Goal: Information Seeking & Learning: Learn about a topic

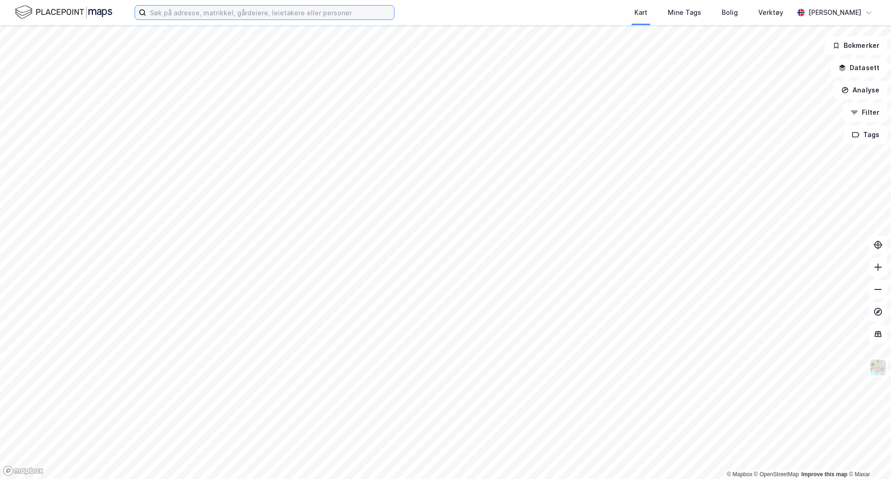
click at [192, 18] on input at bounding box center [270, 13] width 248 height 14
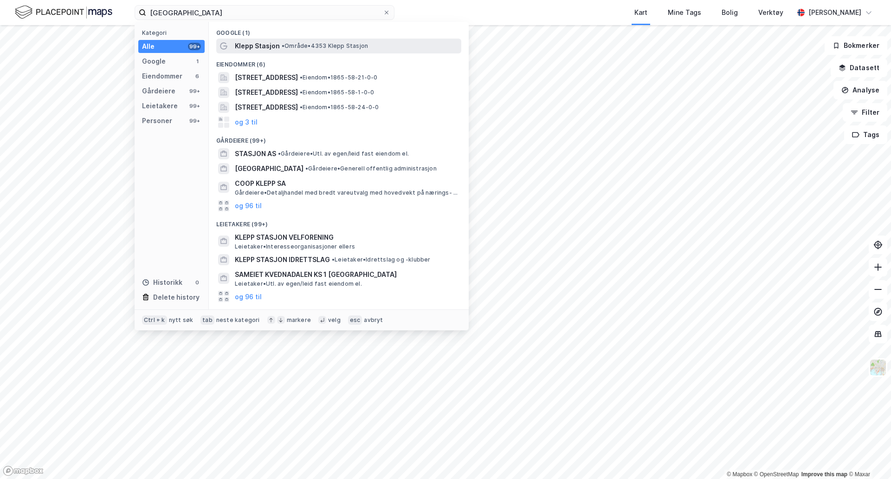
click at [327, 47] on span "• Område • [STREET_ADDRESS]" at bounding box center [325, 45] width 86 height 7
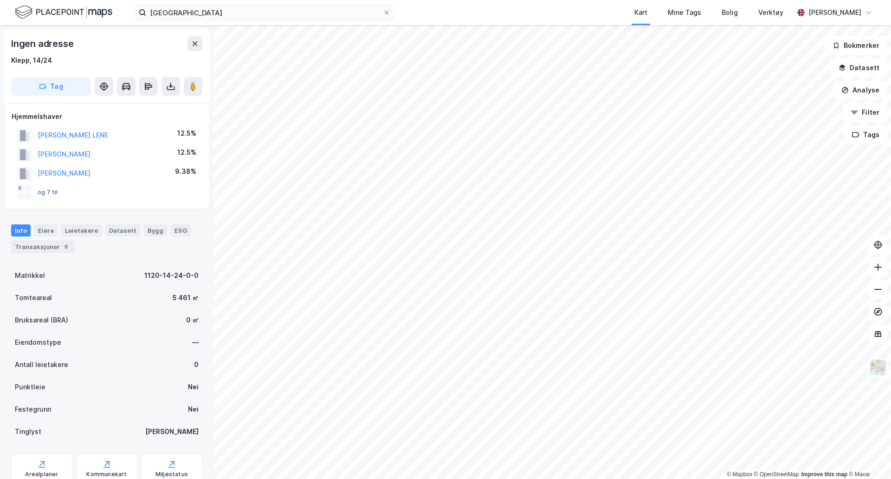
click at [0, 0] on button "og 7 til" at bounding box center [0, 0] width 0 height 0
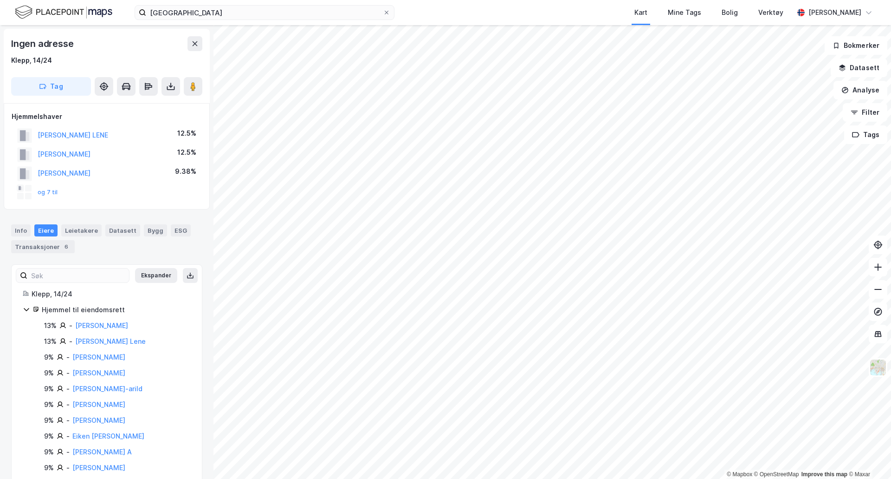
scroll to position [17, 0]
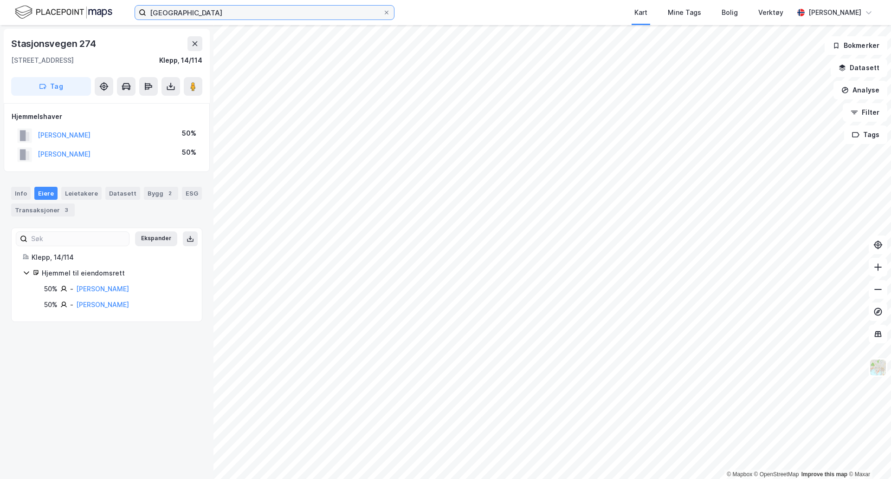
click at [203, 17] on input "[GEOGRAPHIC_DATA]" at bounding box center [264, 13] width 237 height 14
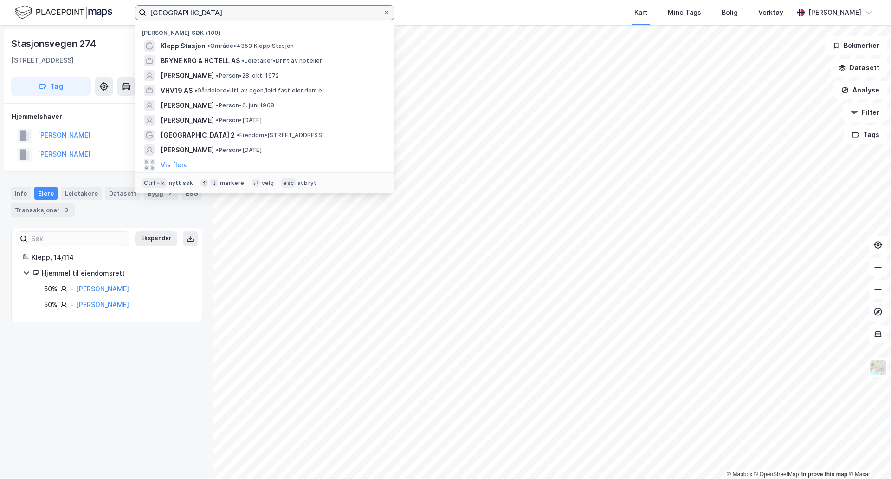
click at [203, 17] on input "[GEOGRAPHIC_DATA]" at bounding box center [264, 13] width 237 height 14
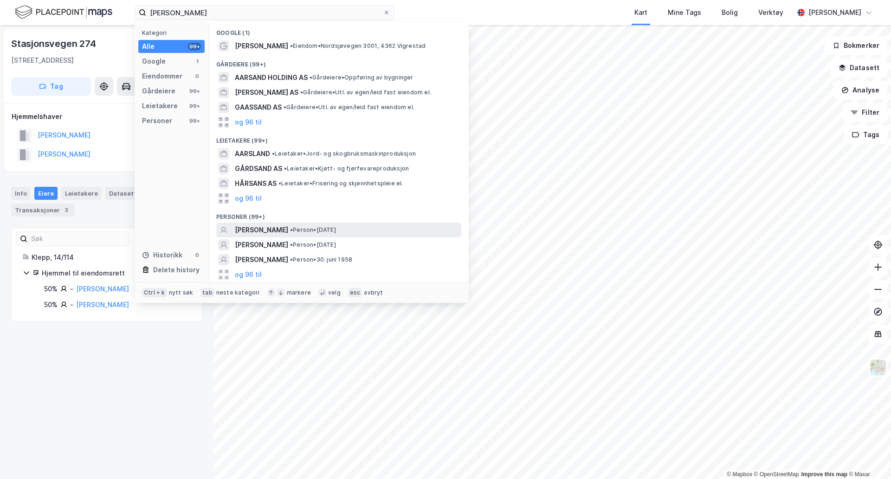
click at [358, 227] on div "[PERSON_NAME] • Person • [DATE]" at bounding box center [347, 229] width 225 height 11
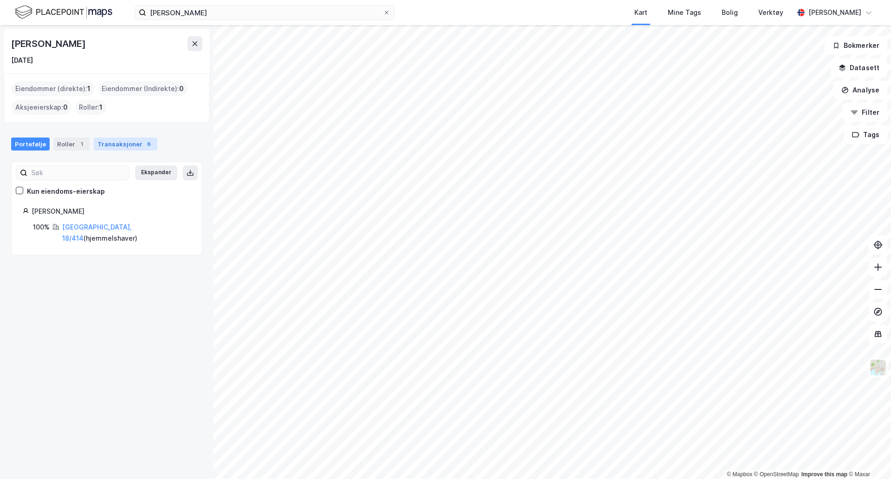
click at [135, 144] on div "Transaksjoner 6" at bounding box center [126, 143] width 64 height 13
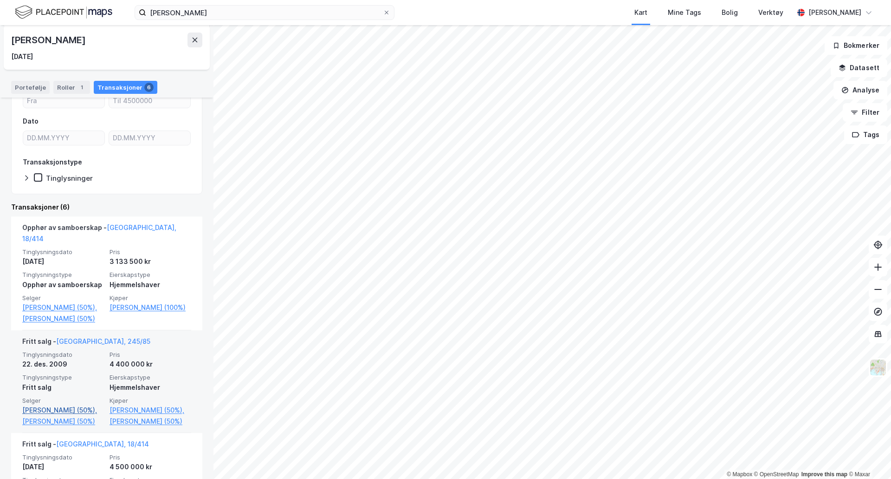
scroll to position [139, 0]
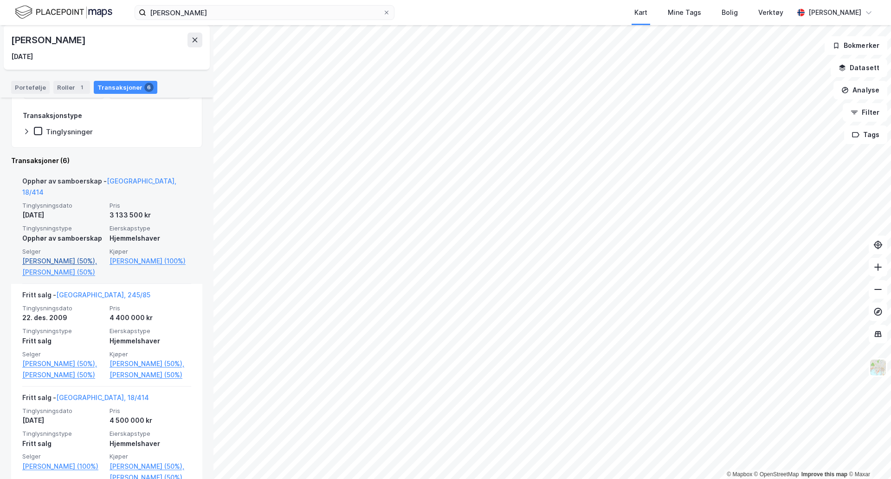
click at [73, 255] on link "[PERSON_NAME] (50%)," at bounding box center [63, 260] width 82 height 11
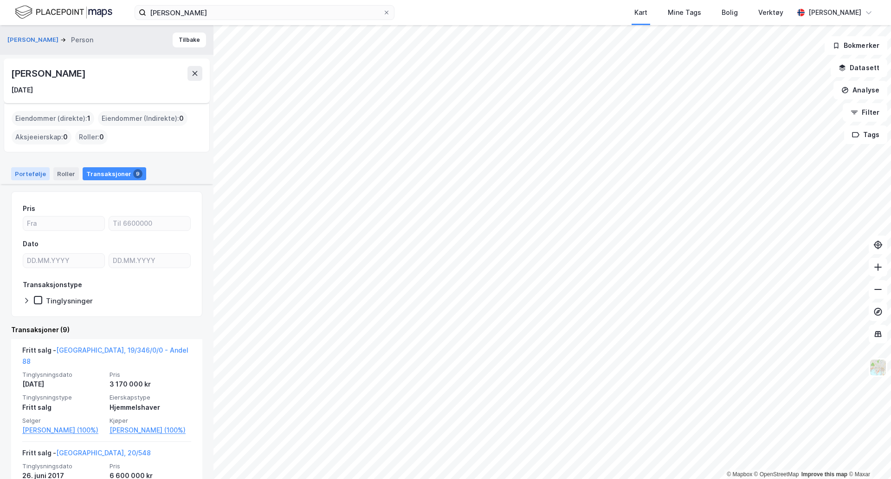
click at [34, 175] on div "Portefølje" at bounding box center [30, 173] width 39 height 13
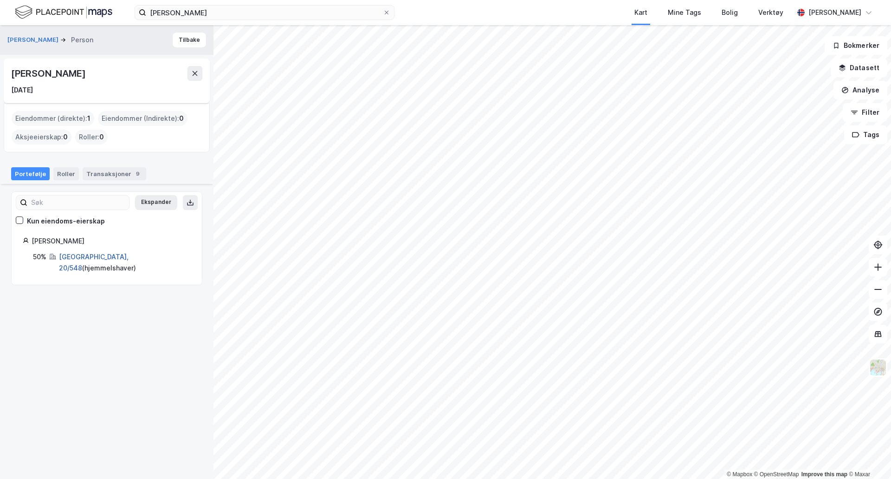
click at [78, 254] on link "[GEOGRAPHIC_DATA], 20/548" at bounding box center [94, 262] width 70 height 19
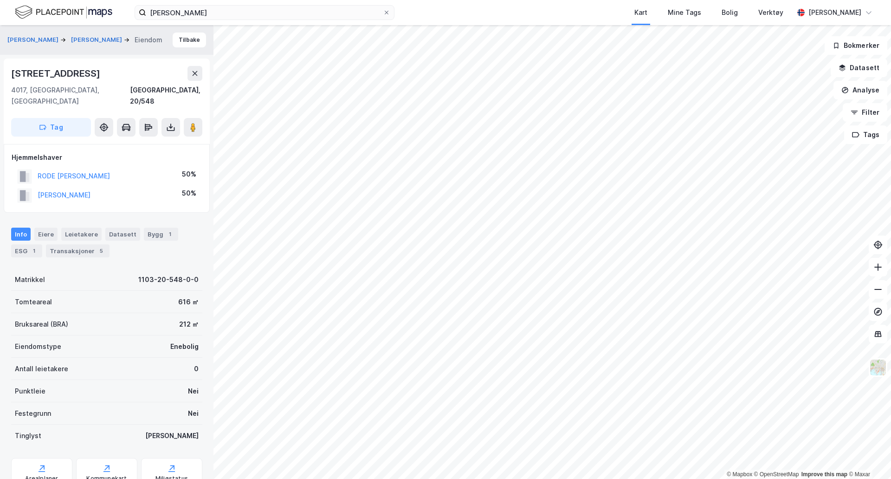
scroll to position [17, 0]
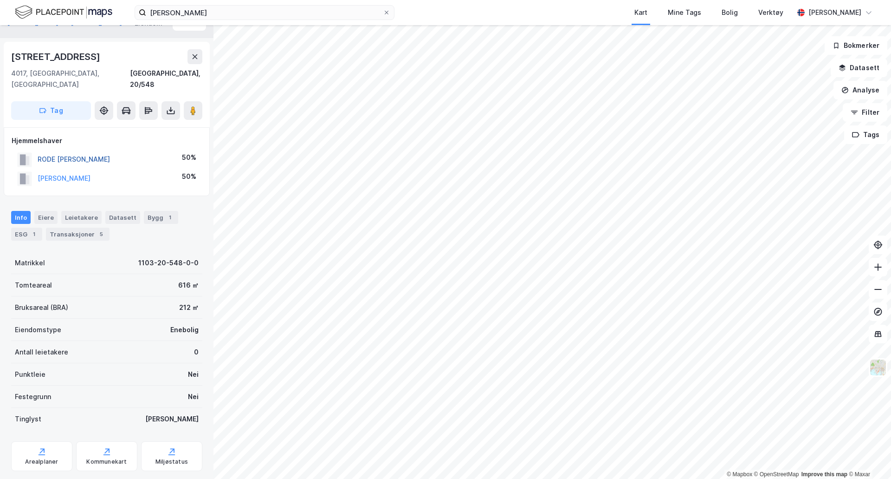
click at [0, 0] on button "RODE [PERSON_NAME]" at bounding box center [0, 0] width 0 height 0
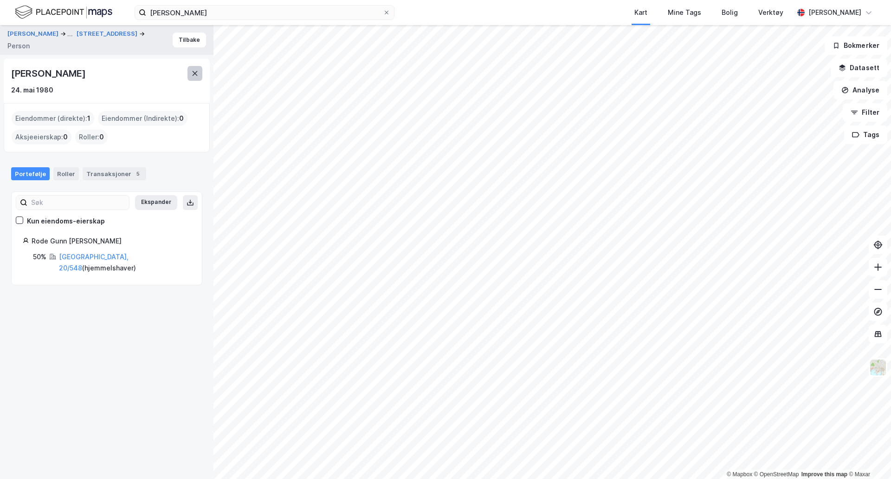
click at [198, 72] on icon at bounding box center [194, 73] width 7 height 7
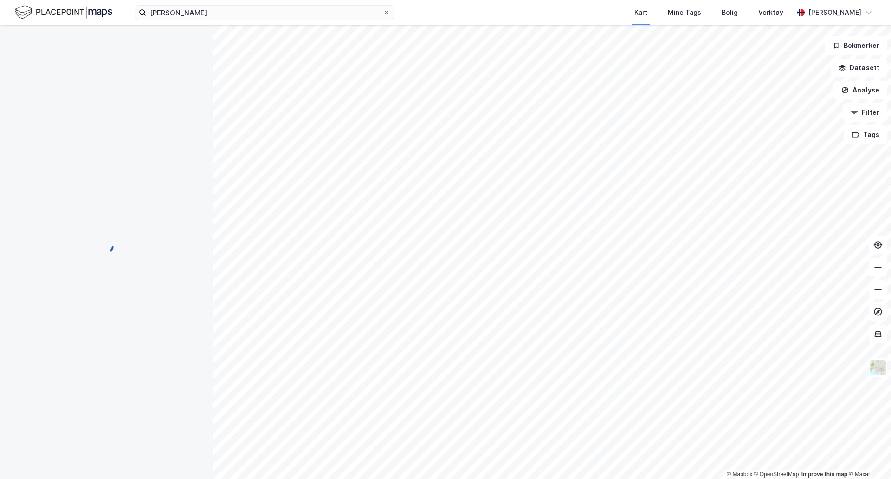
scroll to position [17, 0]
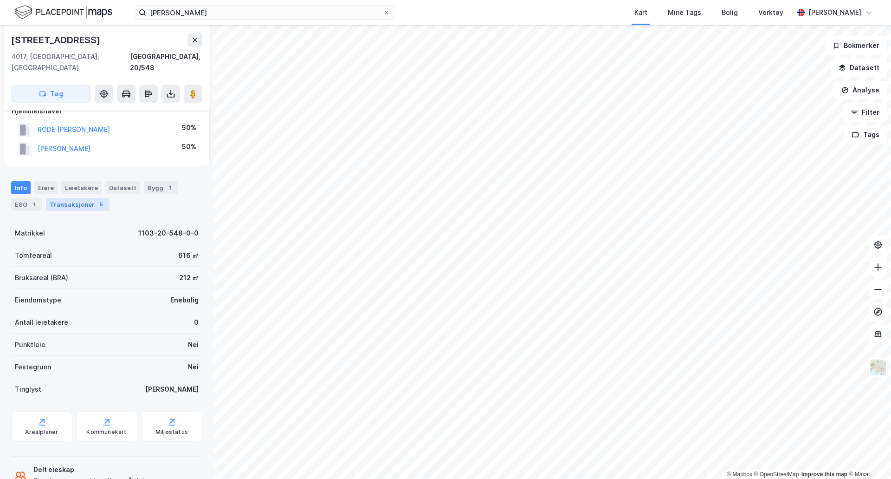
click at [68, 198] on div "Transaksjoner 5" at bounding box center [78, 204] width 64 height 13
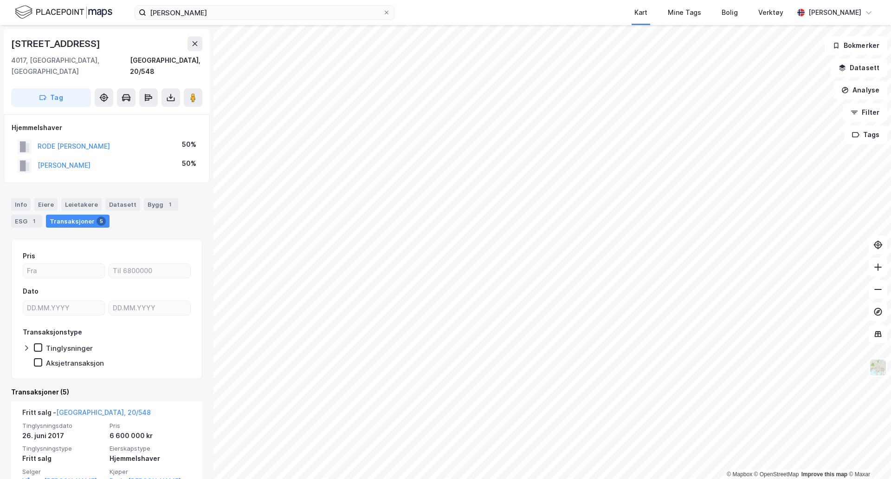
click at [166, 42] on div "[STREET_ADDRESS]" at bounding box center [106, 43] width 191 height 15
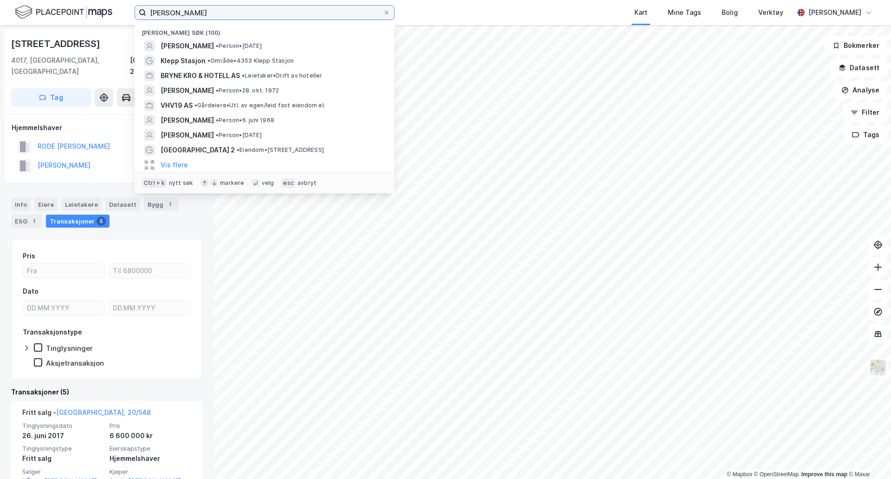
drag, startPoint x: 202, startPoint y: 9, endPoint x: 145, endPoint y: 8, distance: 56.7
click at [145, 8] on label "[PERSON_NAME]" at bounding box center [265, 12] width 260 height 15
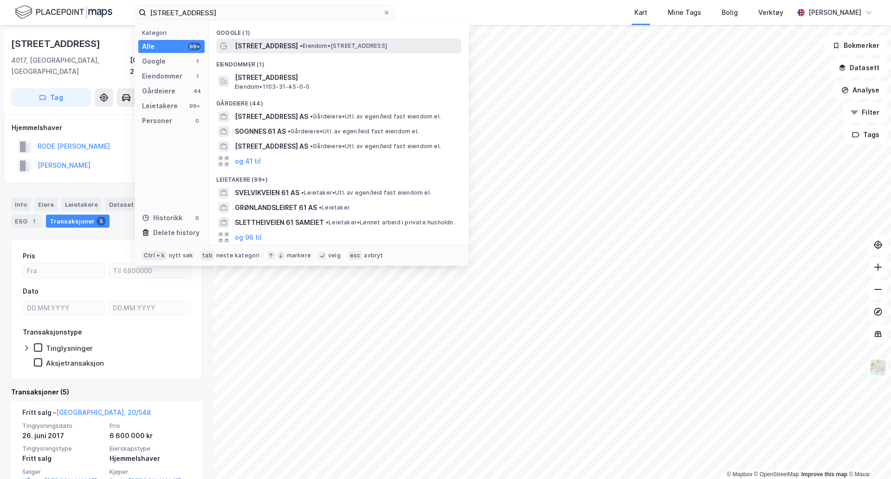
click at [370, 46] on span "• Eiendom • [STREET_ADDRESS]" at bounding box center [343, 45] width 87 height 7
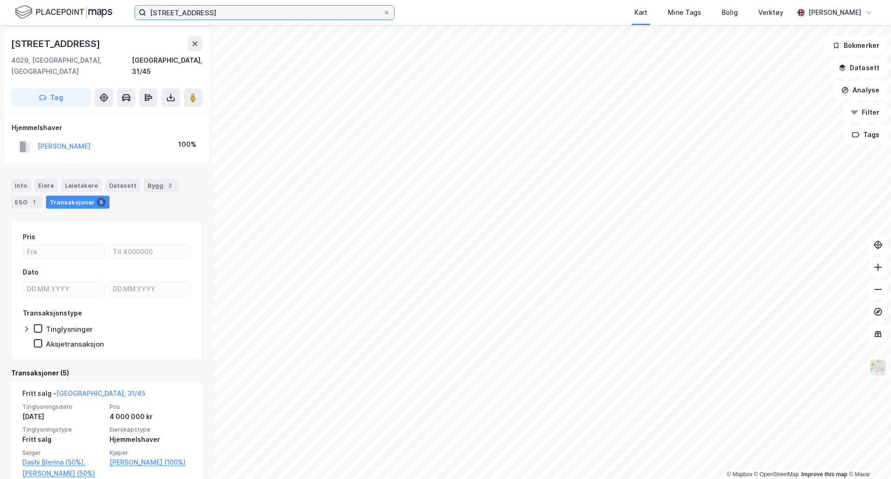
click at [182, 14] on input "[STREET_ADDRESS]" at bounding box center [264, 13] width 237 height 14
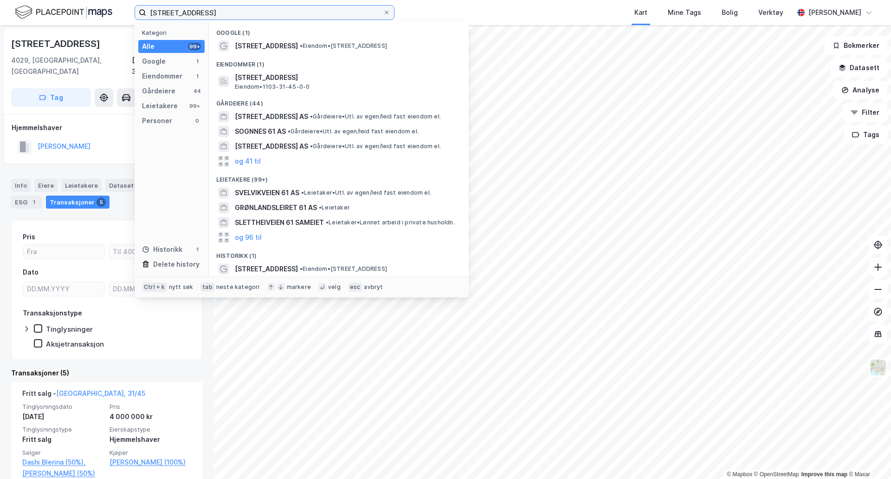
click at [182, 14] on input "[STREET_ADDRESS]" at bounding box center [264, 13] width 237 height 14
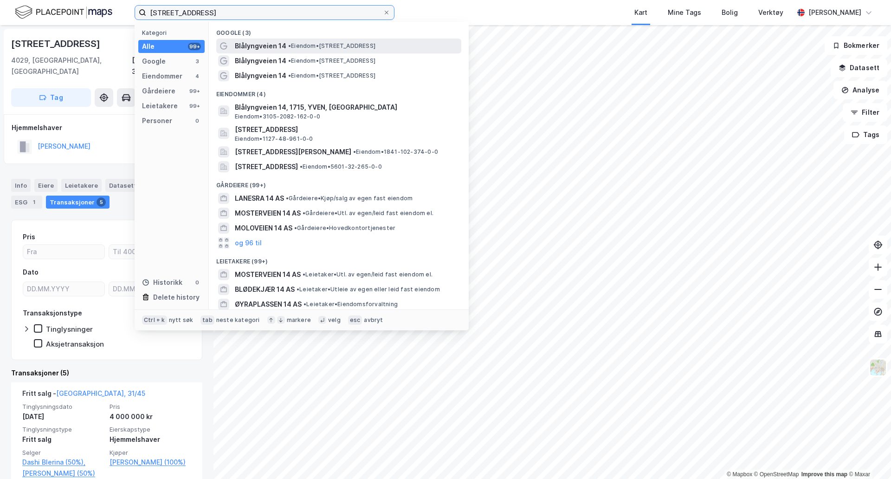
type input "[STREET_ADDRESS]"
click at [418, 51] on div "Blålyngveien 14 • Eiendom • [STREET_ADDRESS]" at bounding box center [347, 45] width 225 height 11
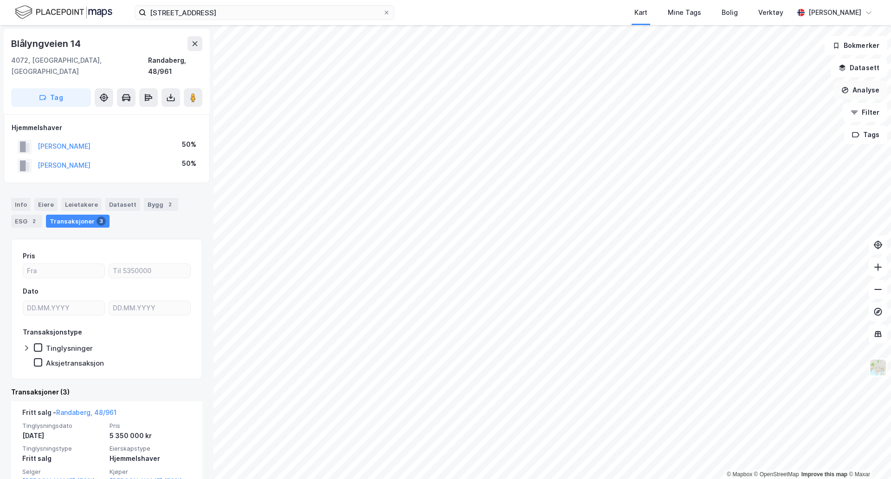
click at [868, 89] on button "Analyse" at bounding box center [861, 90] width 54 height 19
click at [770, 129] on div "Tegn sirkel" at bounding box center [780, 129] width 81 height 8
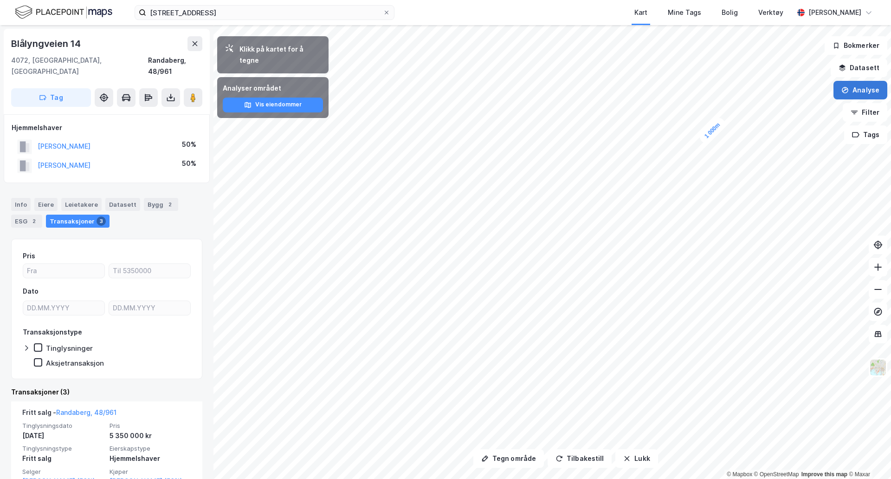
click at [874, 88] on button "Analyse" at bounding box center [861, 90] width 54 height 19
click at [873, 106] on button "Filter" at bounding box center [865, 112] width 45 height 19
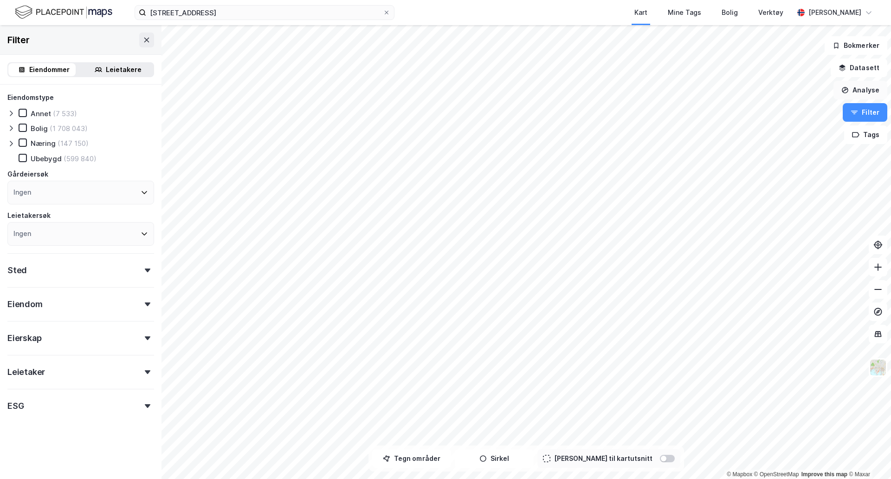
click at [875, 85] on button "Analyse" at bounding box center [861, 90] width 54 height 19
click at [784, 130] on div "Tegn sirkel" at bounding box center [780, 129] width 81 height 8
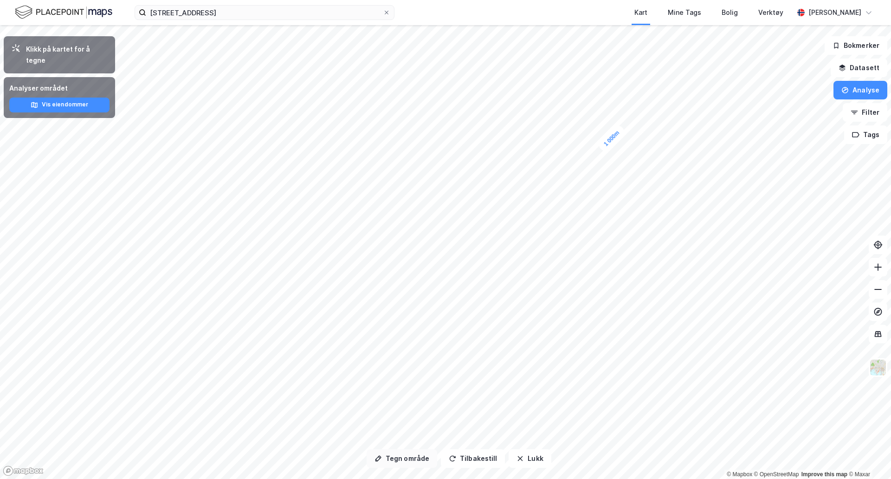
click at [403, 459] on button "Tegn område" at bounding box center [402, 458] width 71 height 19
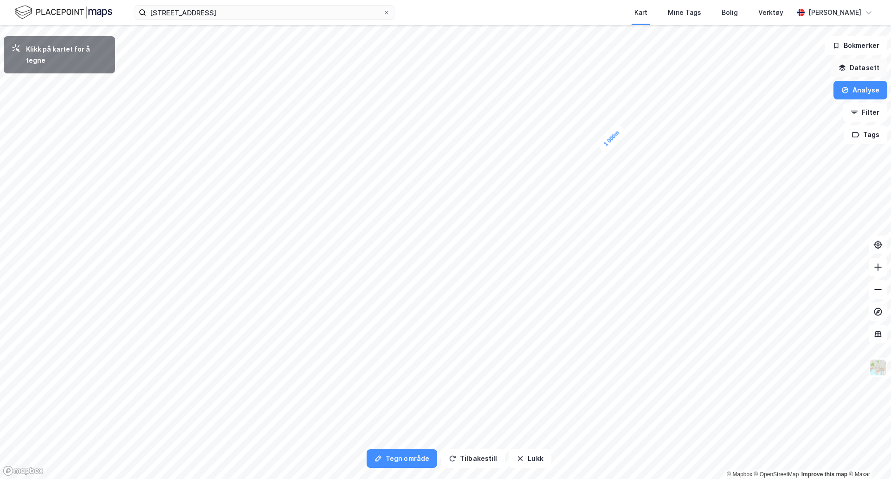
click at [868, 69] on button "Datasett" at bounding box center [859, 68] width 57 height 19
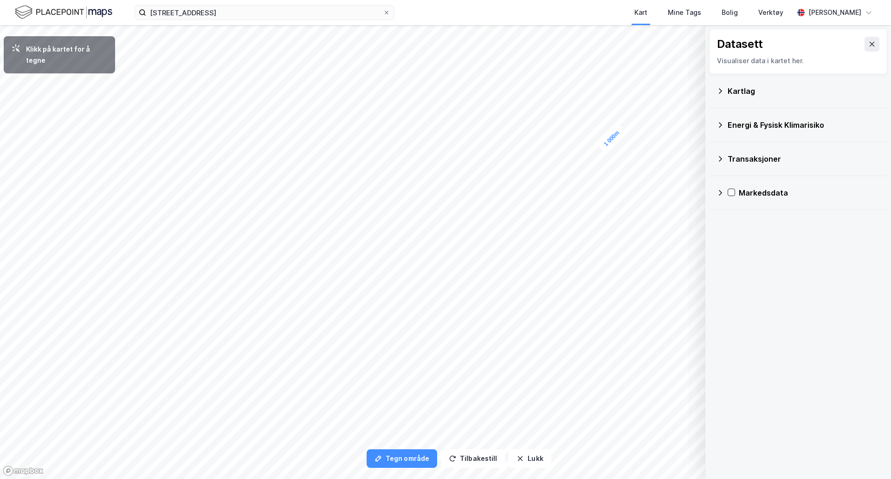
click at [721, 92] on icon at bounding box center [720, 90] width 3 height 5
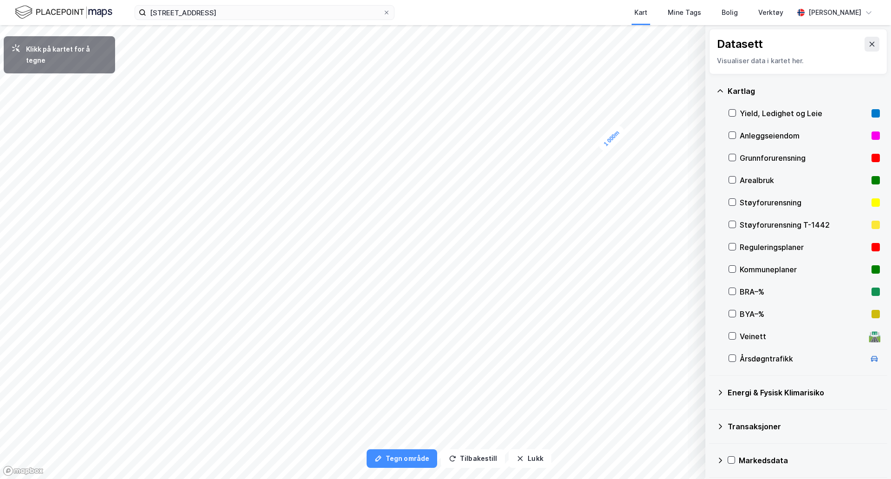
click at [721, 92] on icon at bounding box center [720, 90] width 7 height 7
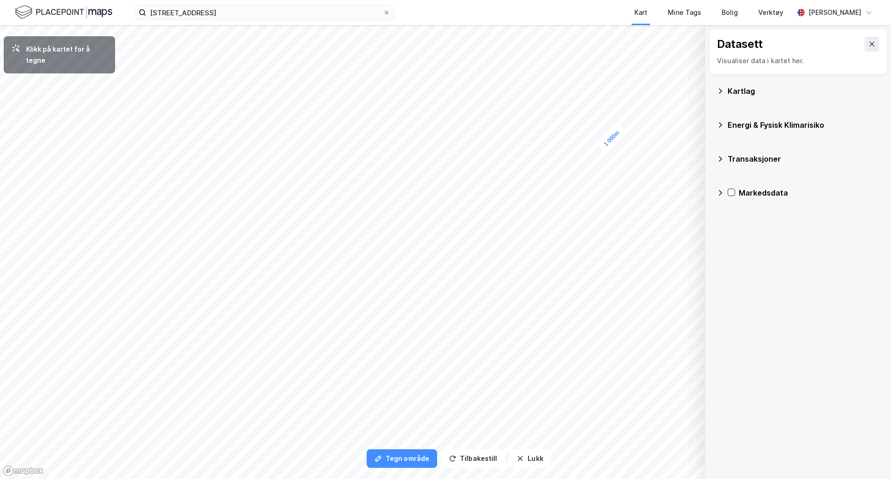
click at [723, 156] on icon at bounding box center [720, 158] width 7 height 7
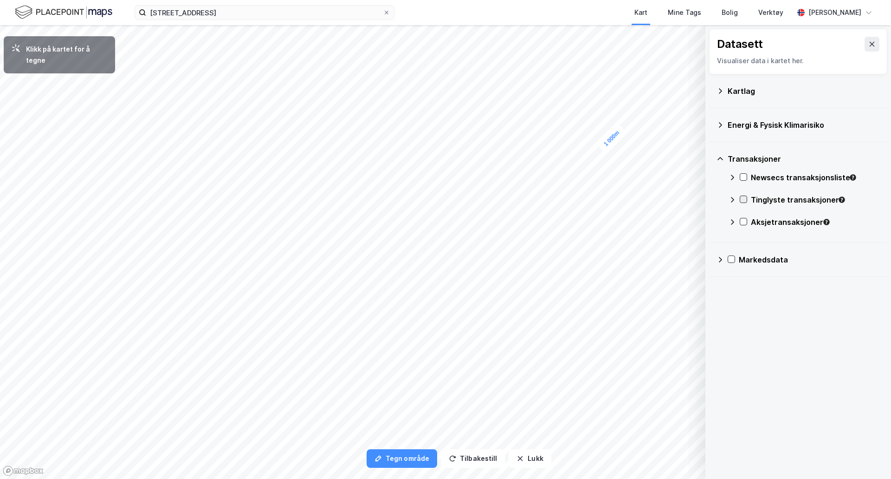
click at [741, 197] on icon at bounding box center [744, 199] width 7 height 7
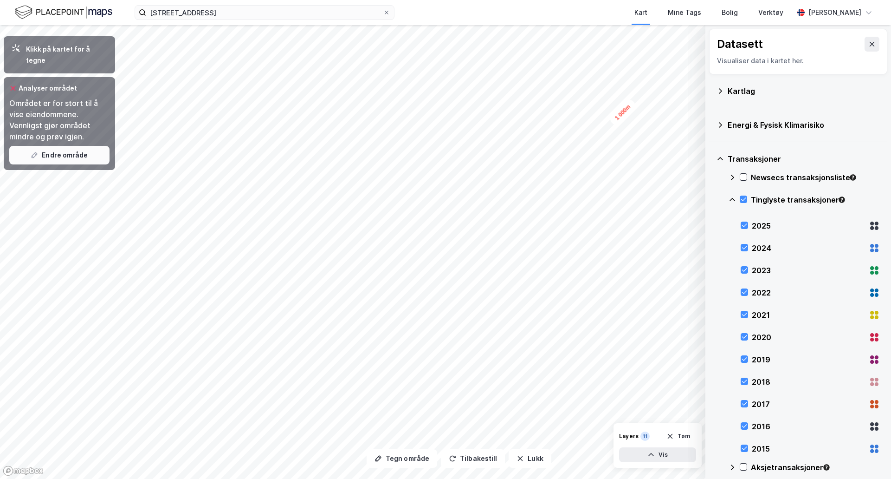
click at [86, 148] on button "Endre område" at bounding box center [59, 155] width 100 height 19
click at [464, 459] on button "Tilbakestill" at bounding box center [473, 458] width 64 height 19
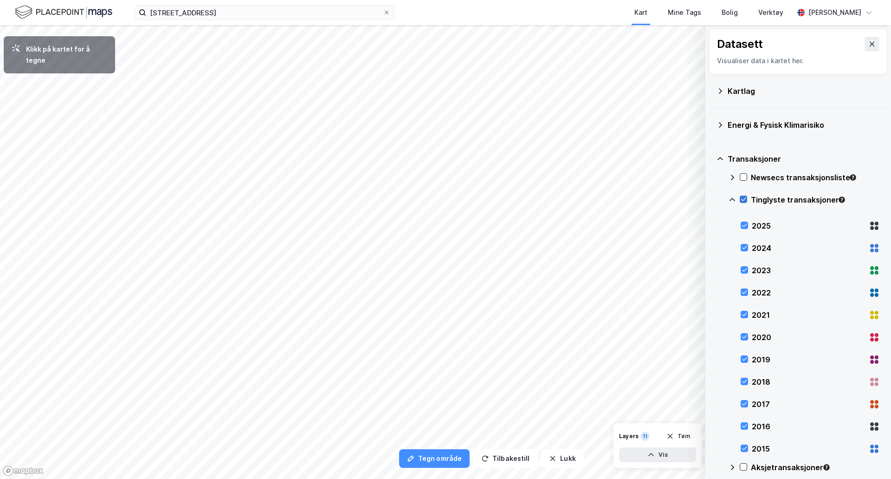
click at [743, 200] on icon at bounding box center [743, 199] width 5 height 3
click at [734, 200] on icon at bounding box center [732, 199] width 7 height 7
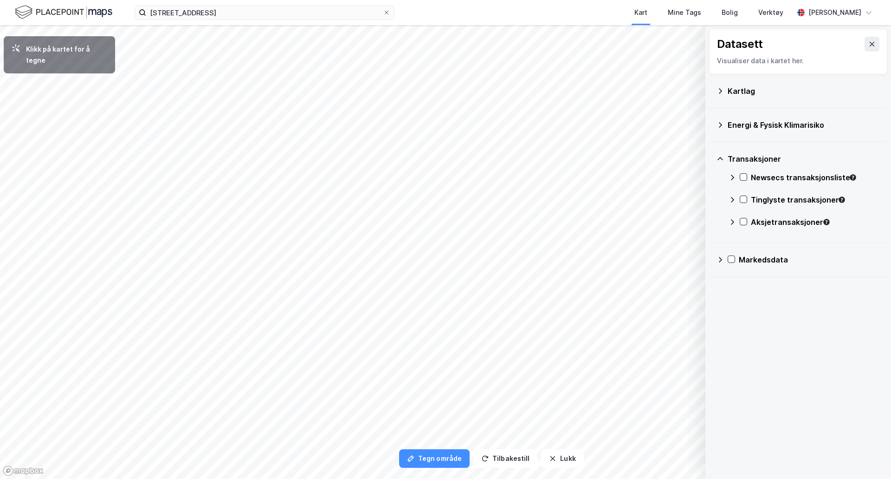
click at [736, 221] on div "Aksjetransaksjoner" at bounding box center [804, 226] width 151 height 22
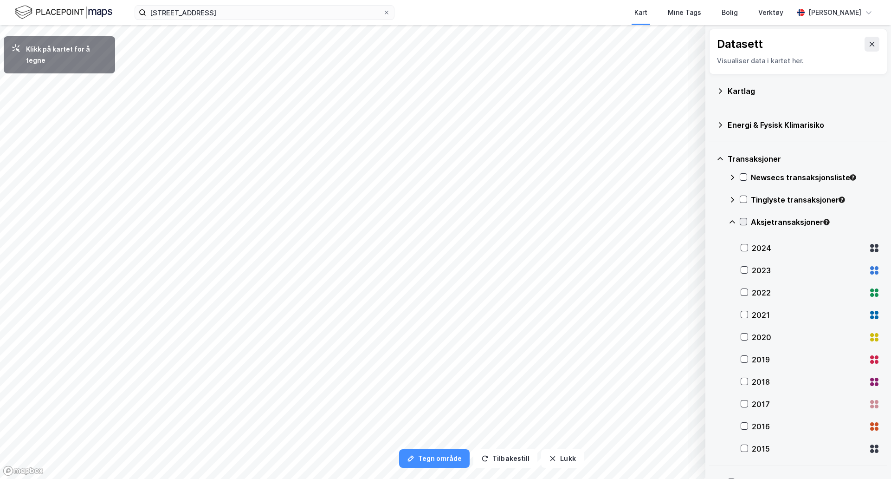
click at [745, 222] on icon at bounding box center [744, 221] width 7 height 7
click at [740, 221] on div "Aksjetransaksjoner" at bounding box center [804, 226] width 151 height 22
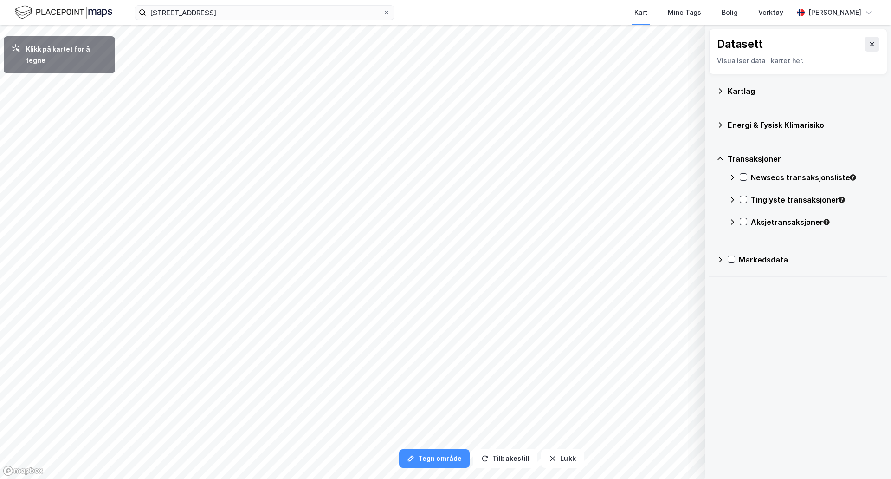
click at [737, 179] on div "Newsecs transaksjonsliste" at bounding box center [804, 181] width 151 height 22
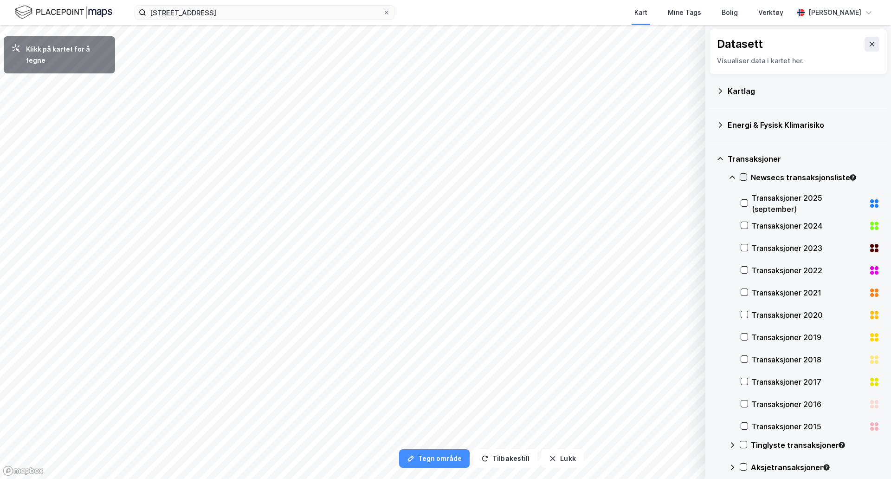
click at [744, 178] on icon at bounding box center [743, 177] width 5 height 3
click at [723, 163] on div "Transaksjoner" at bounding box center [798, 159] width 163 height 22
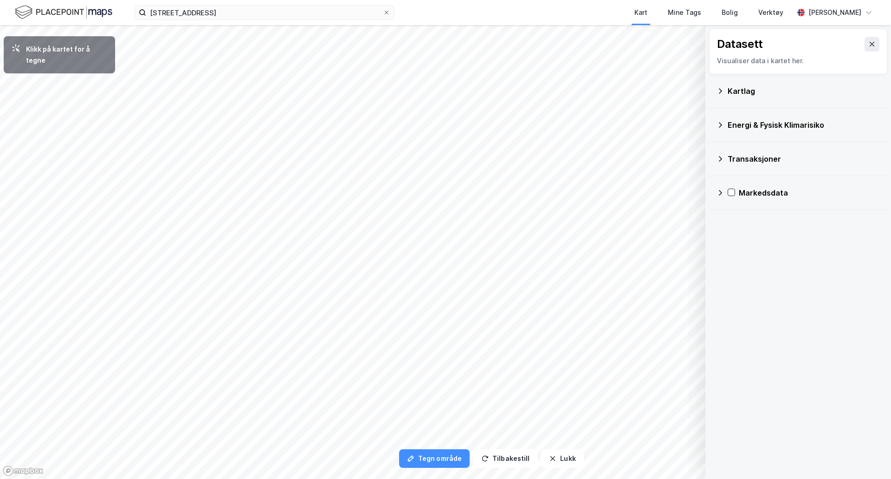
click at [721, 193] on icon at bounding box center [720, 192] width 7 height 7
click at [737, 280] on div "Transaksjoner" at bounding box center [804, 282] width 151 height 22
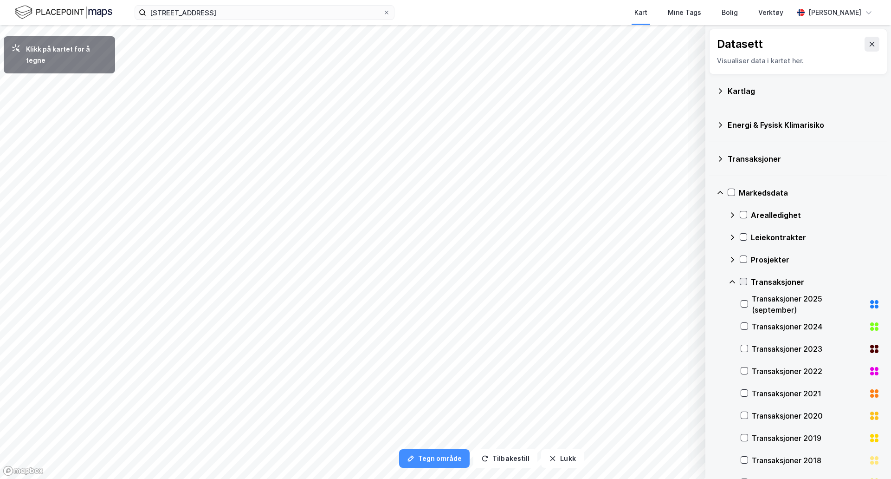
click at [743, 280] on icon at bounding box center [744, 281] width 7 height 7
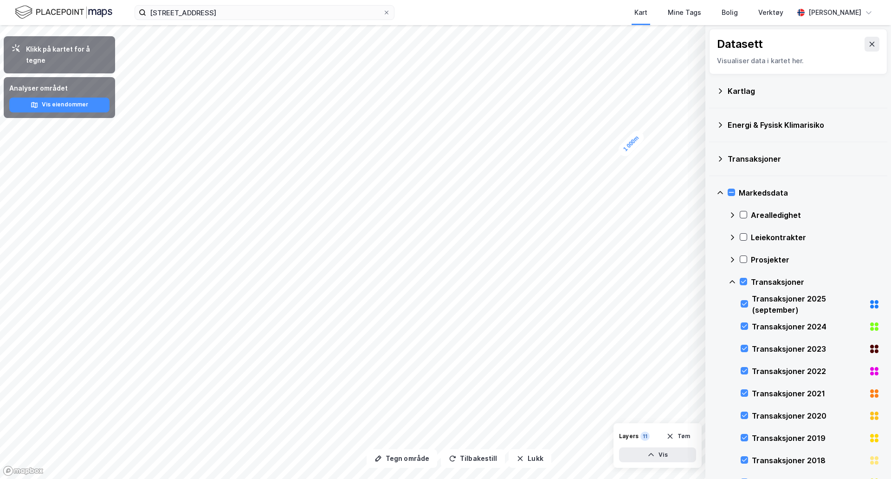
click at [469, 462] on button "Tilbakestill" at bounding box center [473, 458] width 64 height 19
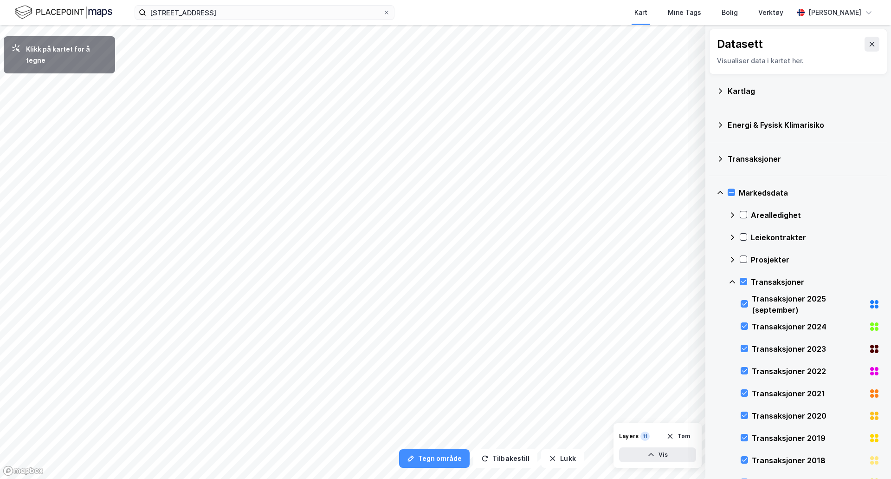
click at [713, 85] on div "Kartlag" at bounding box center [798, 91] width 178 height 34
click at [718, 88] on icon at bounding box center [720, 90] width 7 height 7
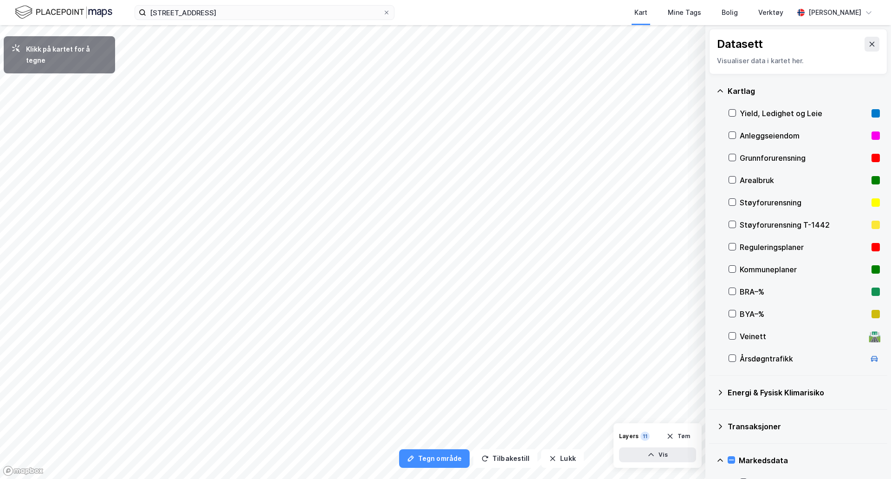
click at [721, 89] on icon at bounding box center [720, 90] width 7 height 7
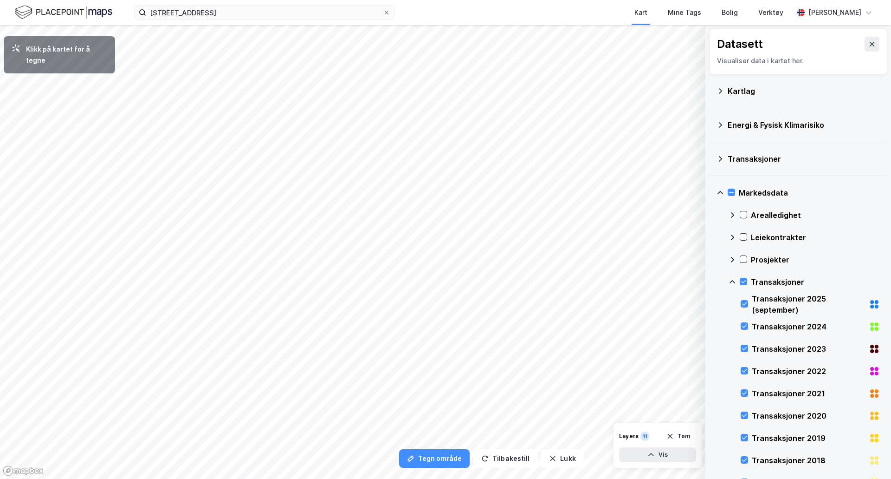
click at [724, 88] on div "Kartlag" at bounding box center [798, 91] width 163 height 22
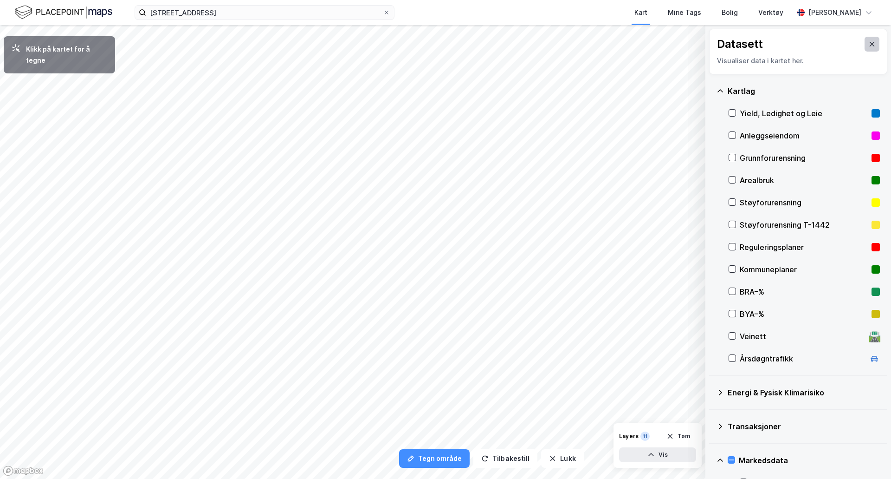
click at [869, 46] on icon at bounding box center [872, 43] width 7 height 7
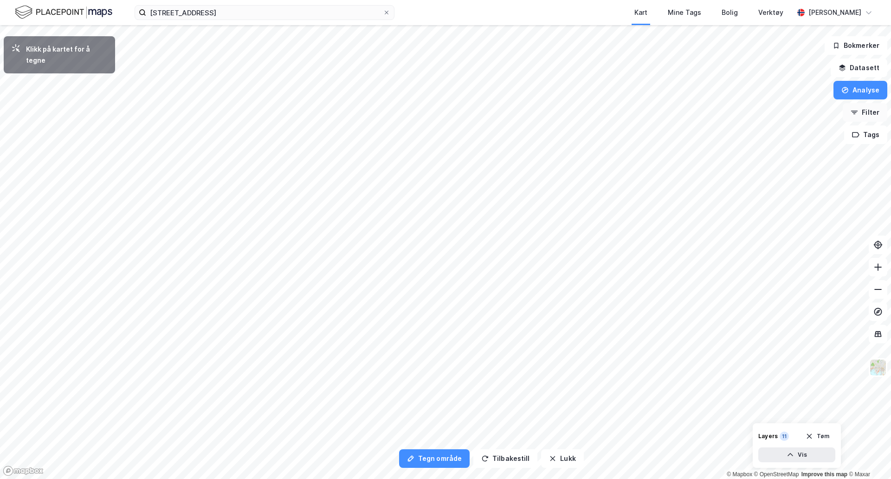
click at [870, 114] on button "Filter" at bounding box center [865, 112] width 45 height 19
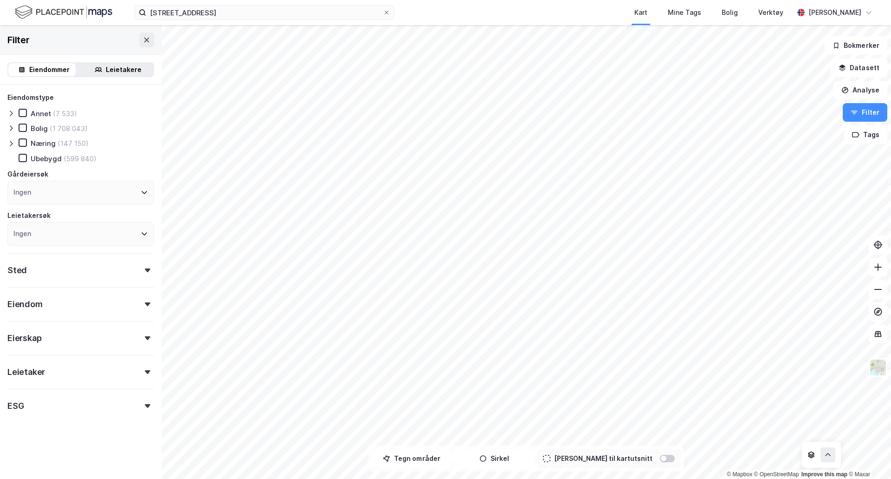
click at [139, 334] on div "Eierskap" at bounding box center [80, 334] width 147 height 26
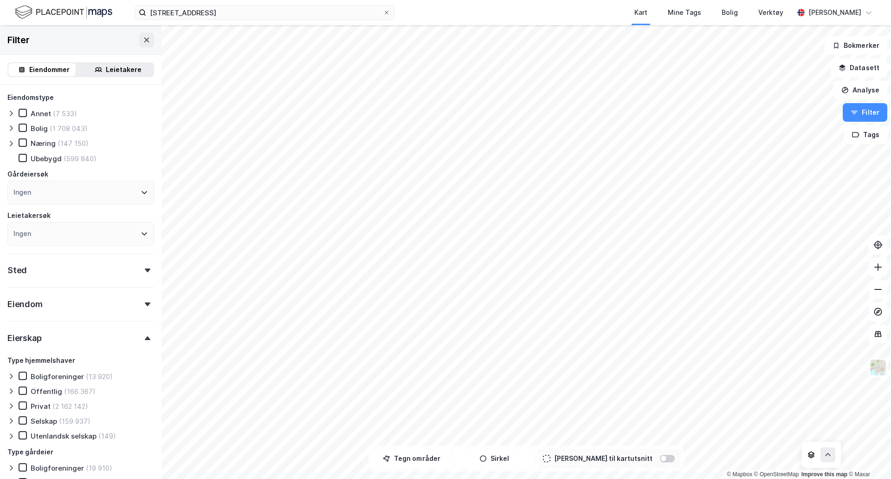
click at [143, 275] on div "Sted" at bounding box center [80, 266] width 147 height 26
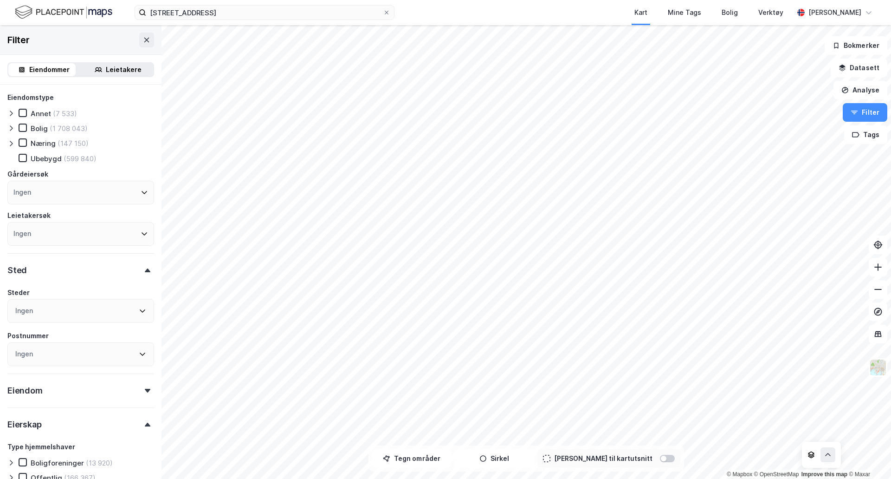
click at [143, 275] on div "Sted" at bounding box center [80, 266] width 147 height 26
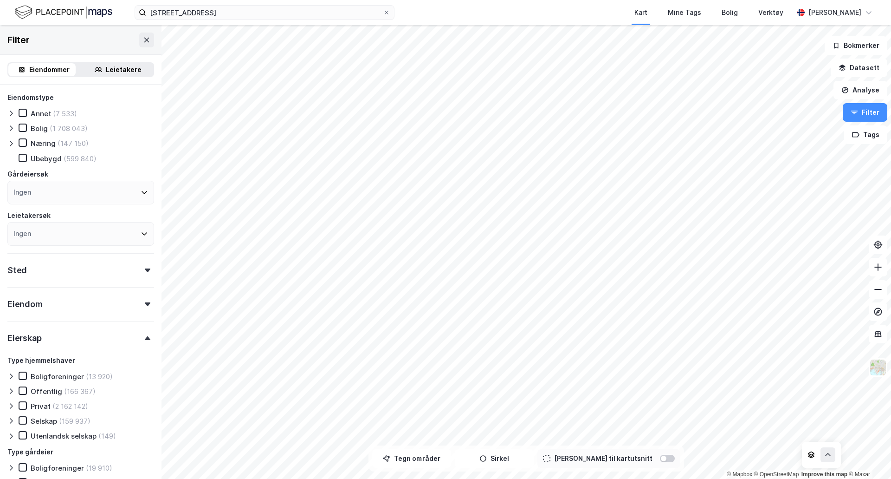
click at [144, 303] on div at bounding box center [147, 304] width 13 height 4
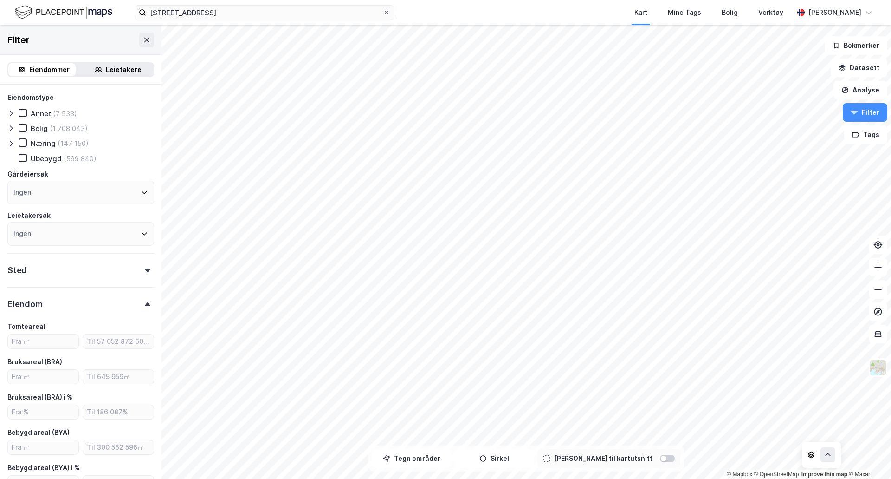
click at [144, 303] on div at bounding box center [147, 304] width 13 height 4
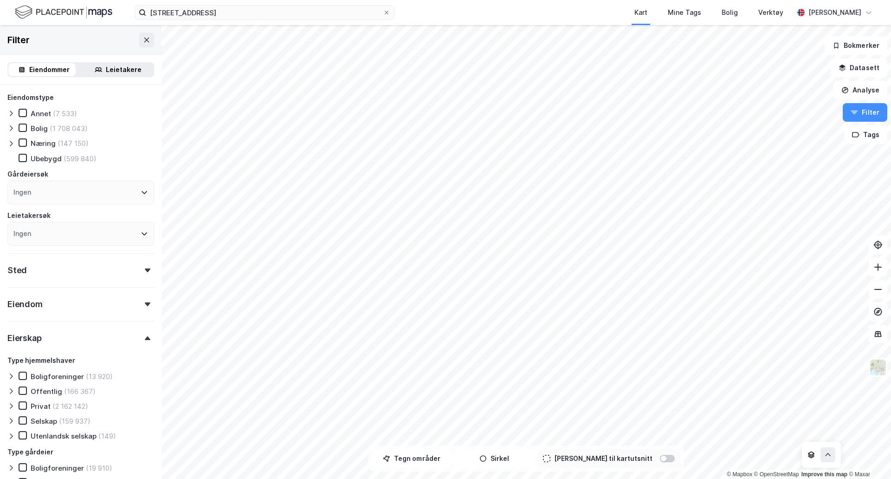
click at [8, 128] on icon at bounding box center [10, 127] width 7 height 7
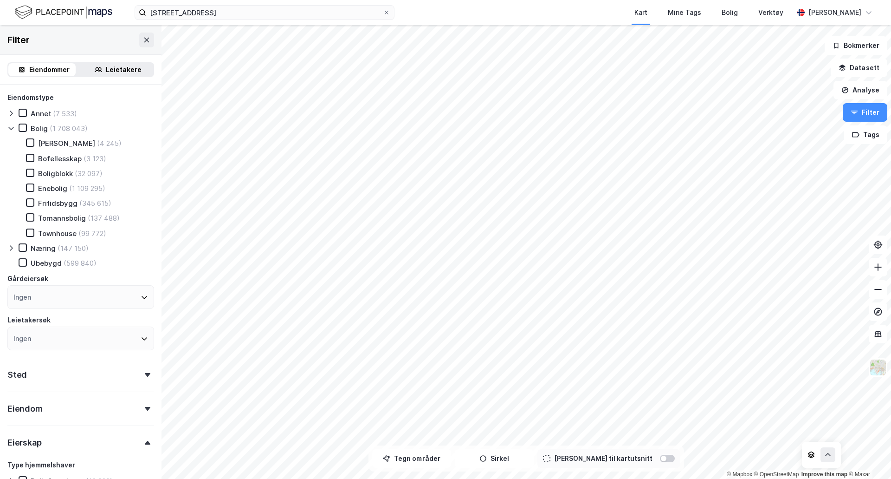
click at [10, 128] on icon at bounding box center [10, 127] width 7 height 7
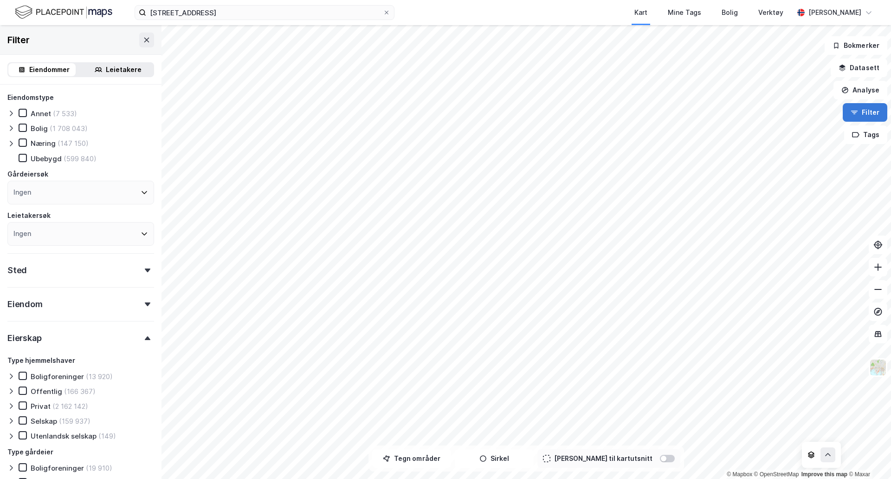
click at [876, 116] on button "Filter" at bounding box center [865, 112] width 45 height 19
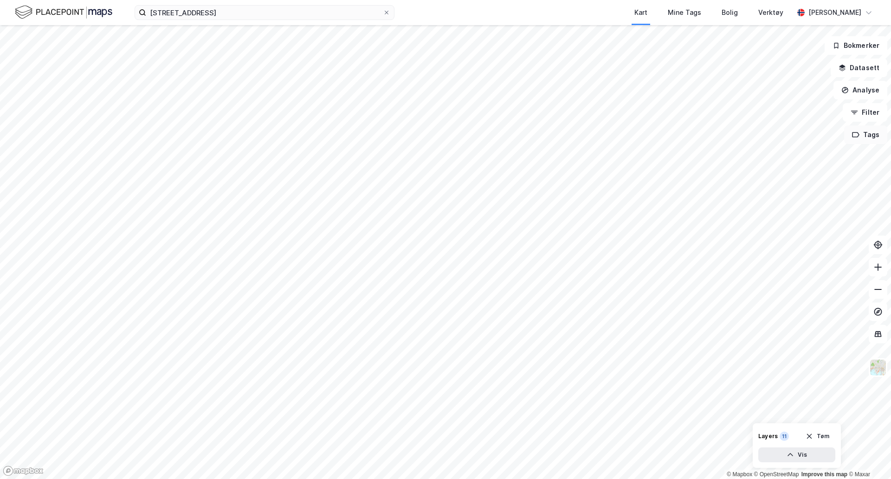
click at [872, 137] on button "Tags" at bounding box center [866, 134] width 43 height 19
click at [858, 72] on button "Datasett" at bounding box center [859, 68] width 57 height 19
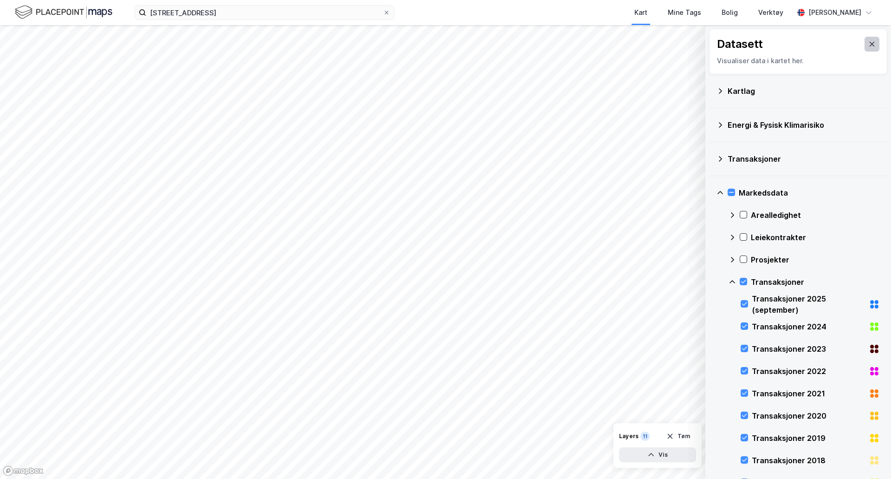
click at [869, 43] on icon at bounding box center [872, 43] width 7 height 7
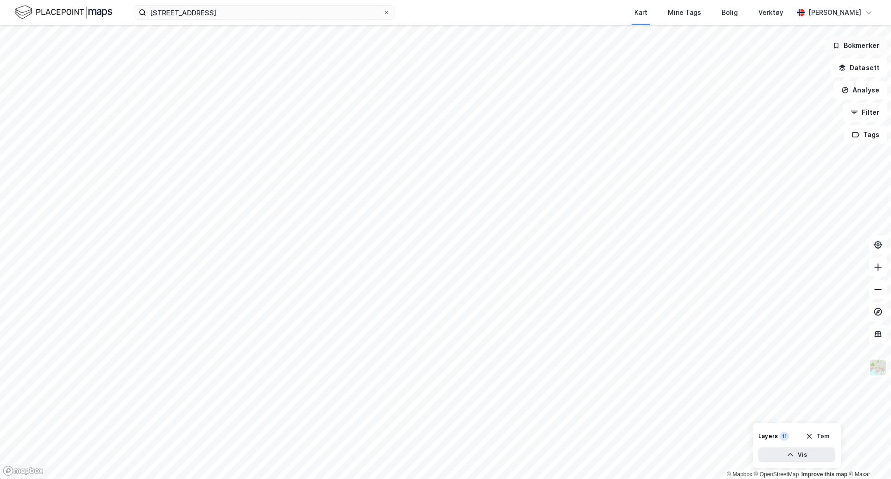
click at [863, 52] on button "Bokmerker" at bounding box center [856, 45] width 63 height 19
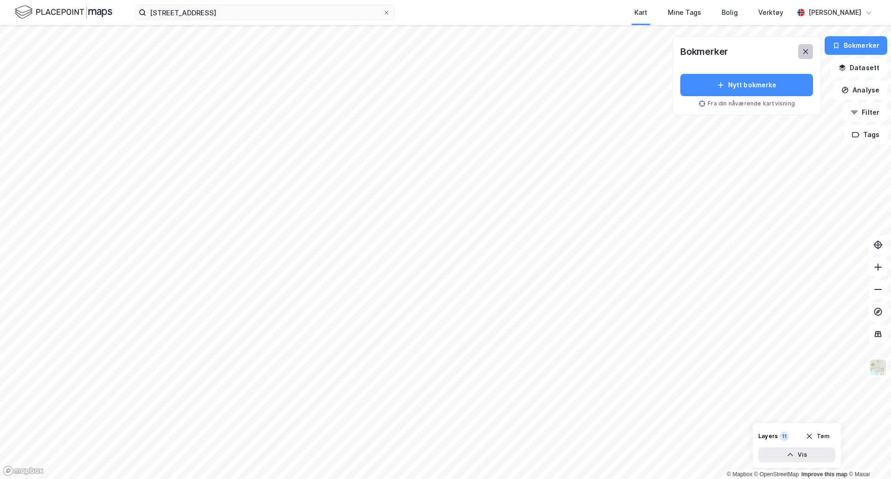
click at [813, 57] on button at bounding box center [806, 51] width 15 height 15
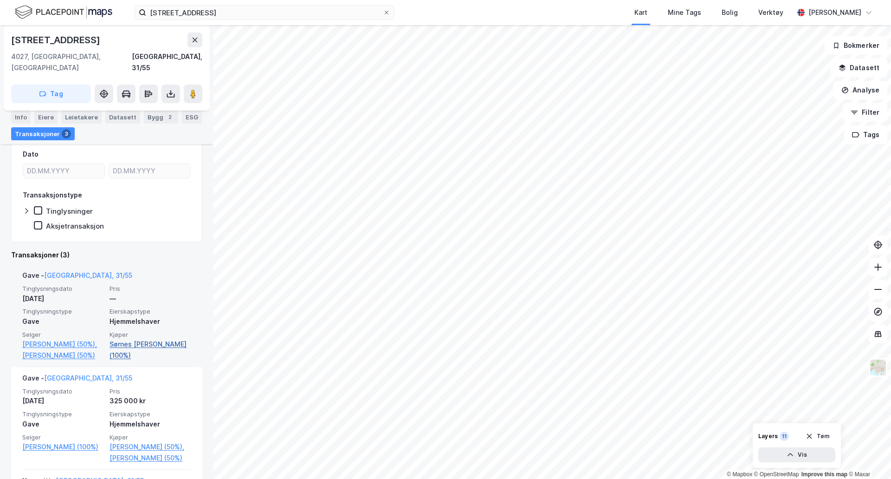
scroll to position [139, 0]
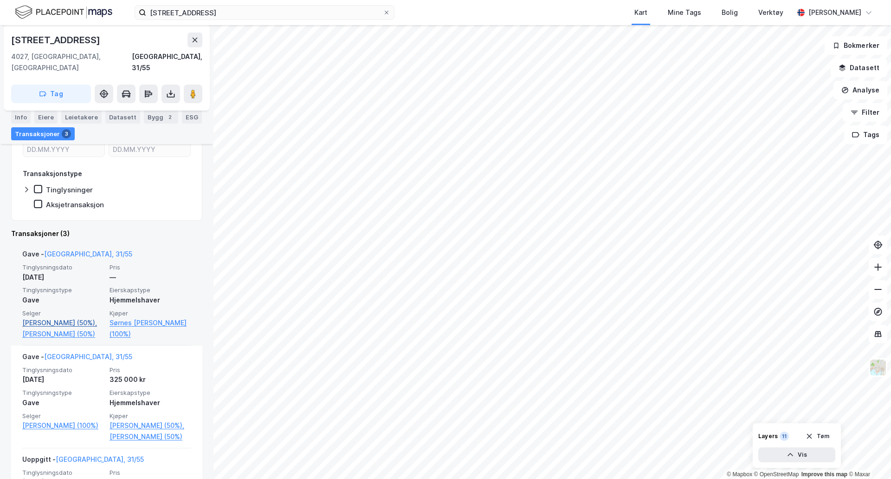
click at [70, 317] on link "[PERSON_NAME] (50%)," at bounding box center [63, 322] width 82 height 11
